Goal: Information Seeking & Learning: Learn about a topic

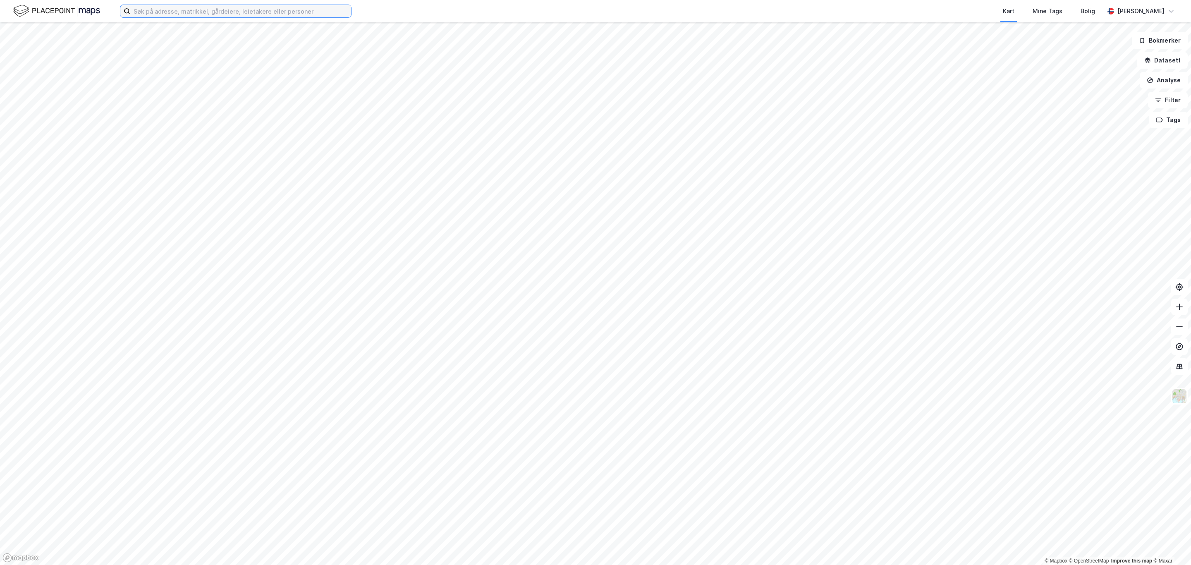
click at [171, 15] on input at bounding box center [240, 11] width 221 height 12
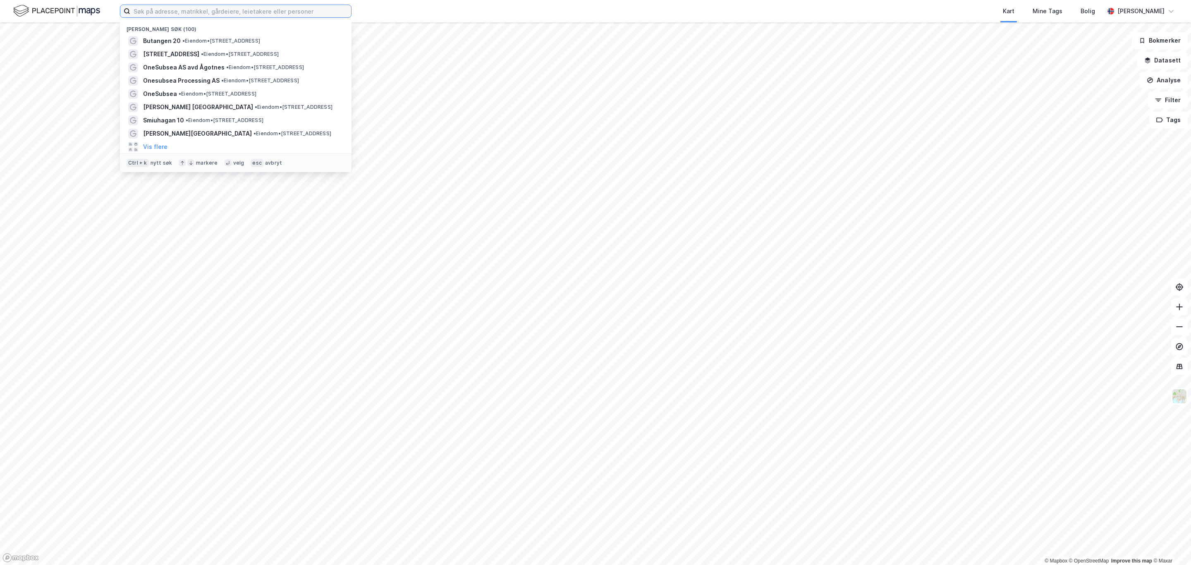
paste input "Romsaas allé 41"
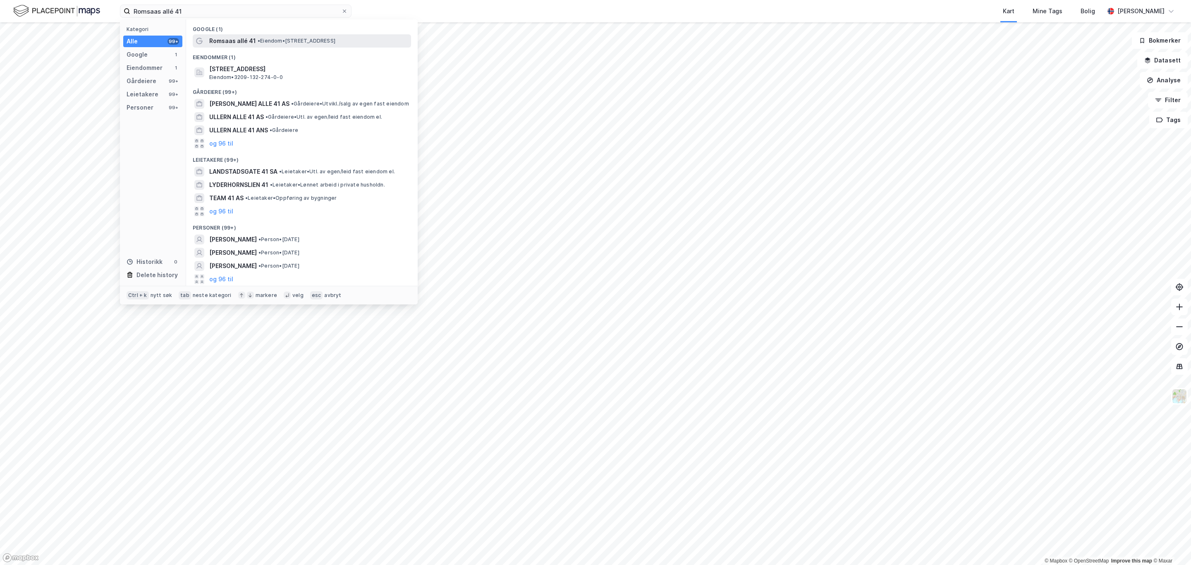
click at [238, 38] on span "Romsaas allé 41" at bounding box center [232, 41] width 47 height 10
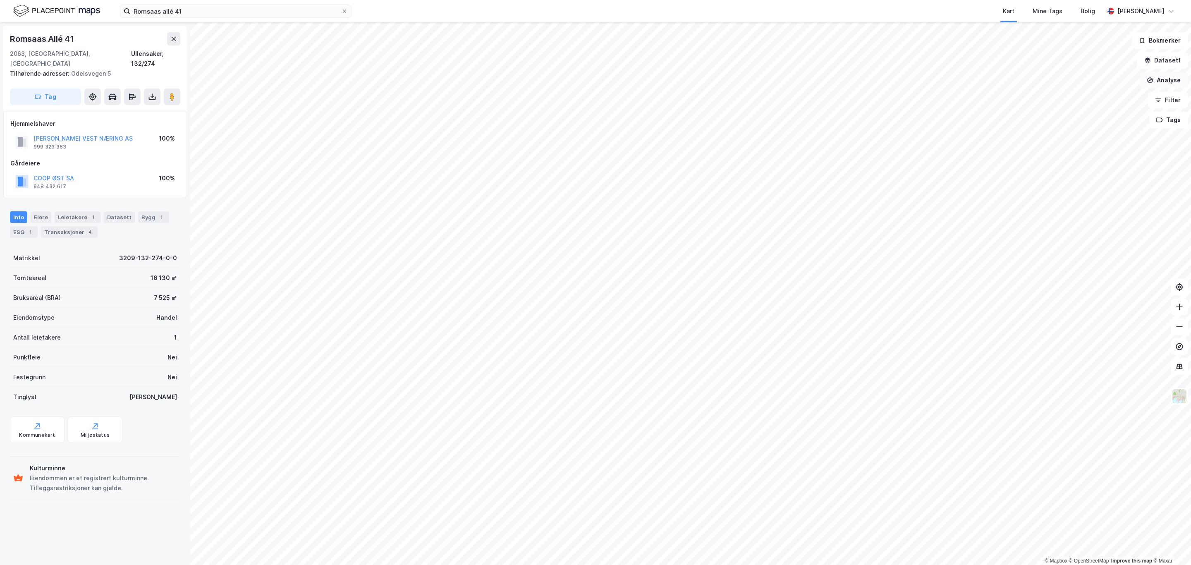
click at [1174, 82] on button "Analyse" at bounding box center [1163, 80] width 48 height 17
click at [187, 14] on input "Romsaas allé 41" at bounding box center [235, 11] width 211 height 12
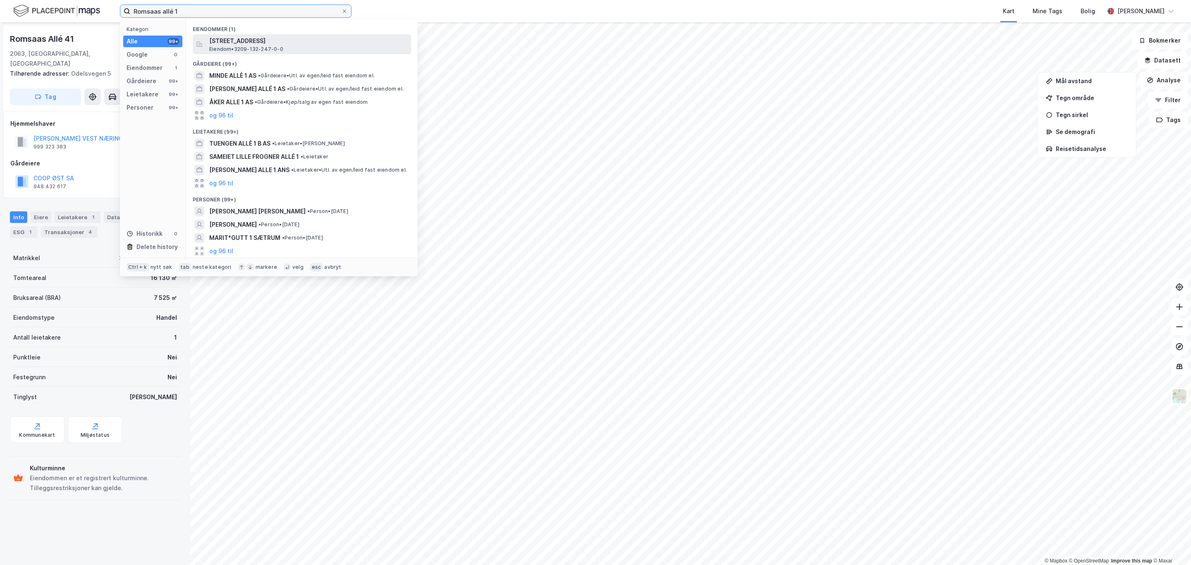
type input "Romsaas allé 1"
click at [310, 36] on span "[STREET_ADDRESS]" at bounding box center [308, 41] width 198 height 10
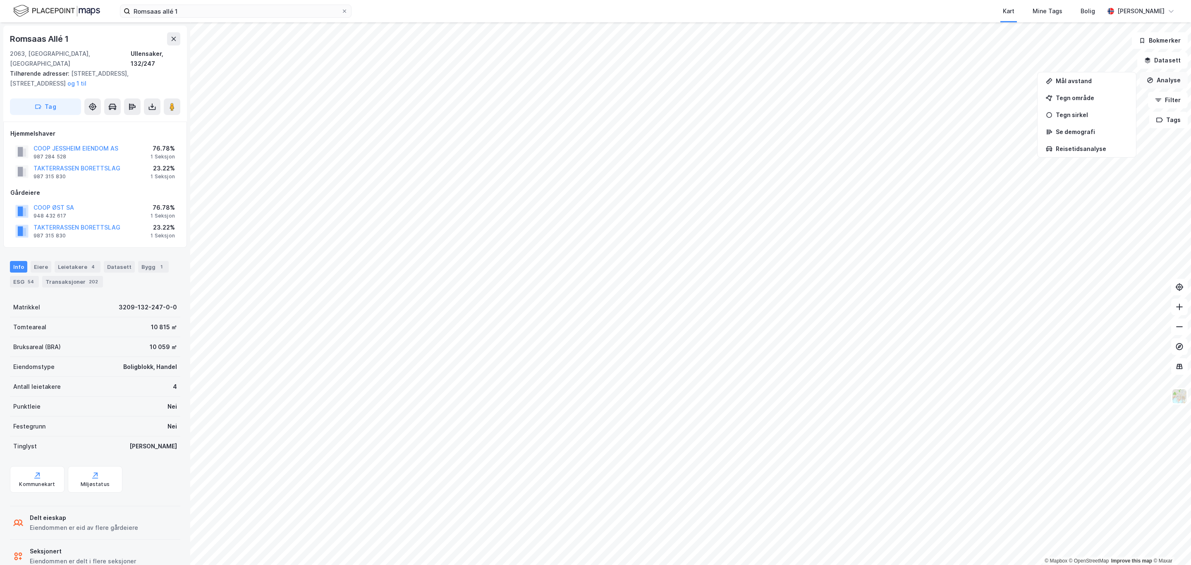
click at [1170, 84] on button "Analyse" at bounding box center [1163, 80] width 48 height 17
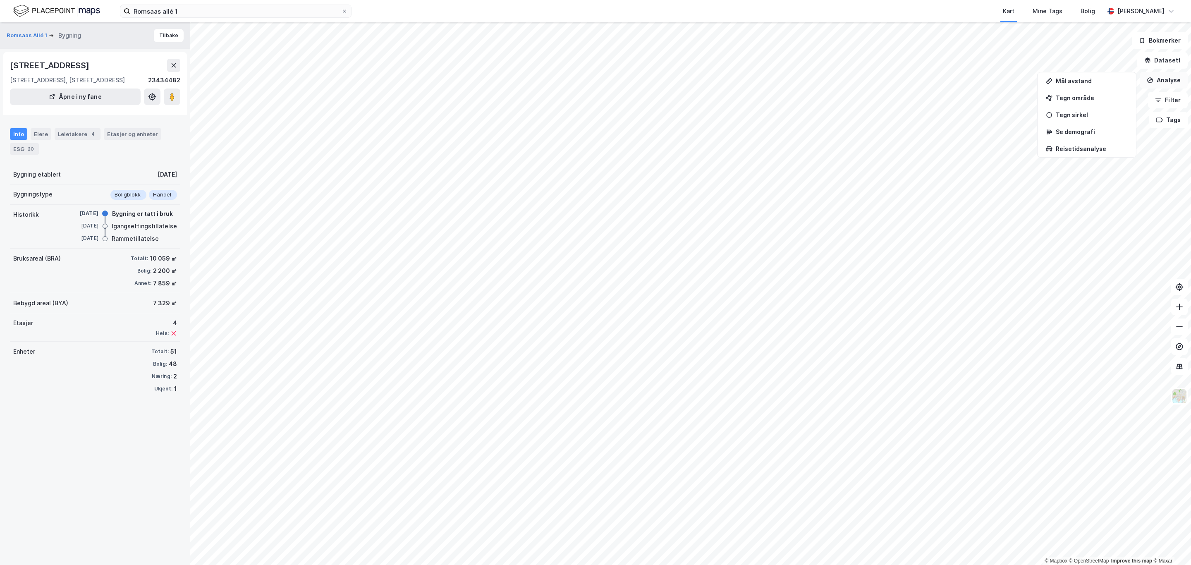
click at [1169, 85] on button "Analyse" at bounding box center [1163, 80] width 48 height 17
click at [1170, 86] on button "Analyse" at bounding box center [1163, 80] width 48 height 17
click at [1067, 86] on div "Mål avstand" at bounding box center [1086, 81] width 95 height 14
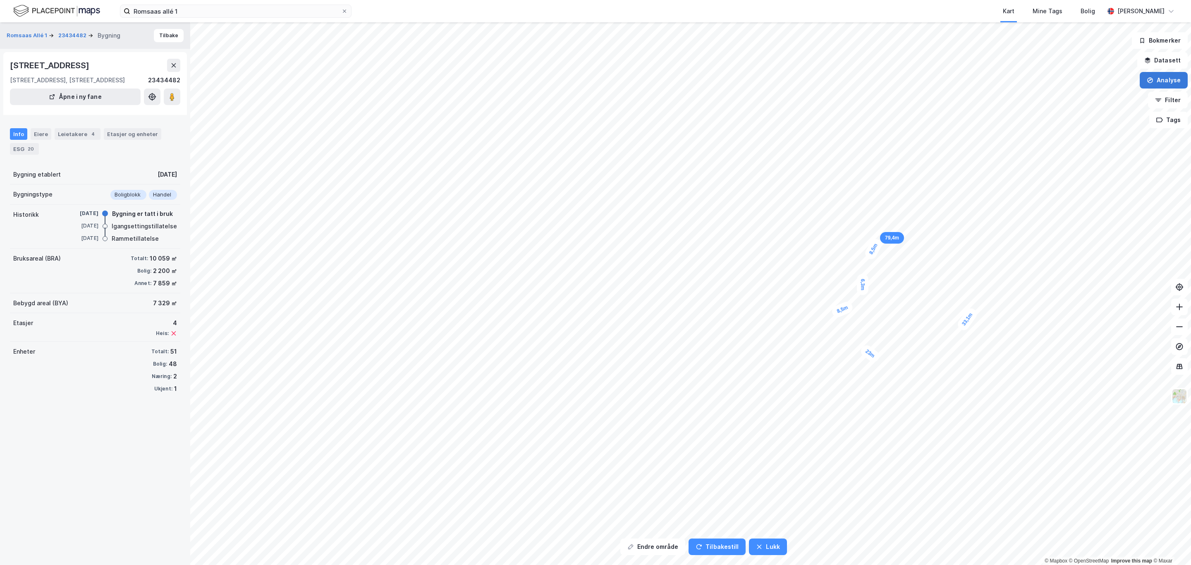
click at [1151, 87] on button "Analyse" at bounding box center [1163, 80] width 48 height 17
click at [1088, 101] on div "Tegn område" at bounding box center [1086, 98] width 95 height 14
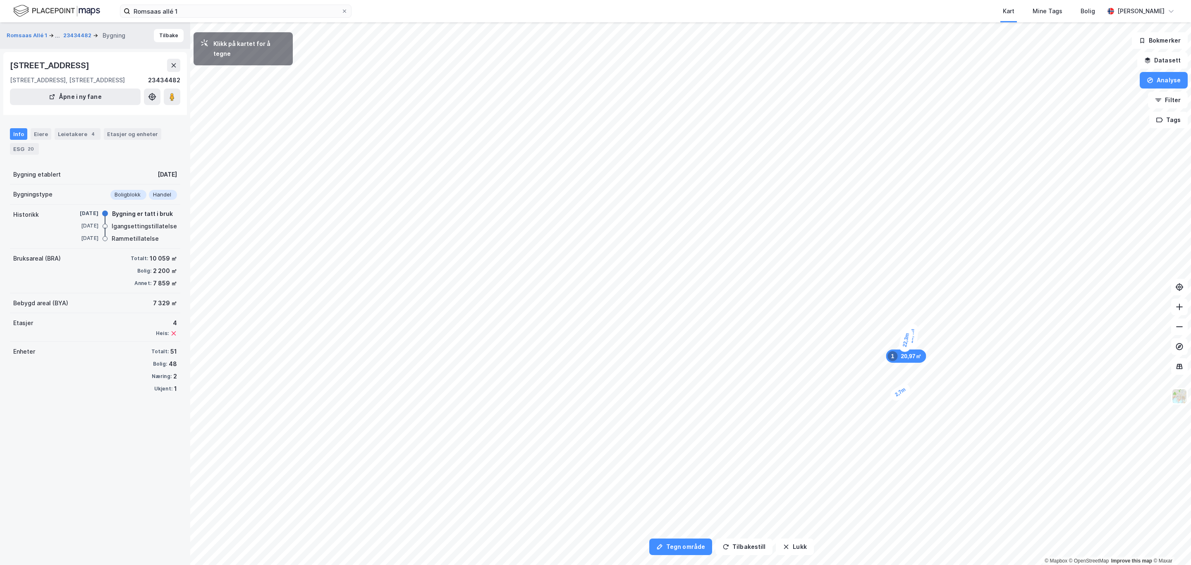
click at [894, 395] on div "2,7m" at bounding box center [900, 391] width 24 height 21
